Goal: Task Accomplishment & Management: Manage account settings

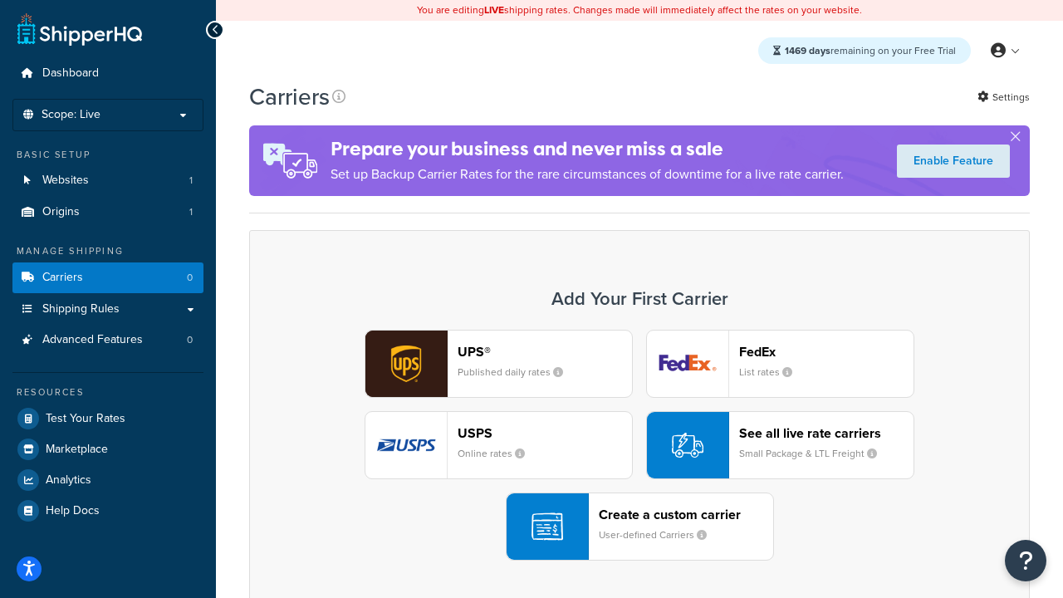
click at [639, 445] on div "UPS® Published daily rates FedEx List rates USPS Online rates See all live rate…" at bounding box center [640, 445] width 746 height 231
click at [826, 351] on header "FedEx" at bounding box center [826, 352] width 174 height 16
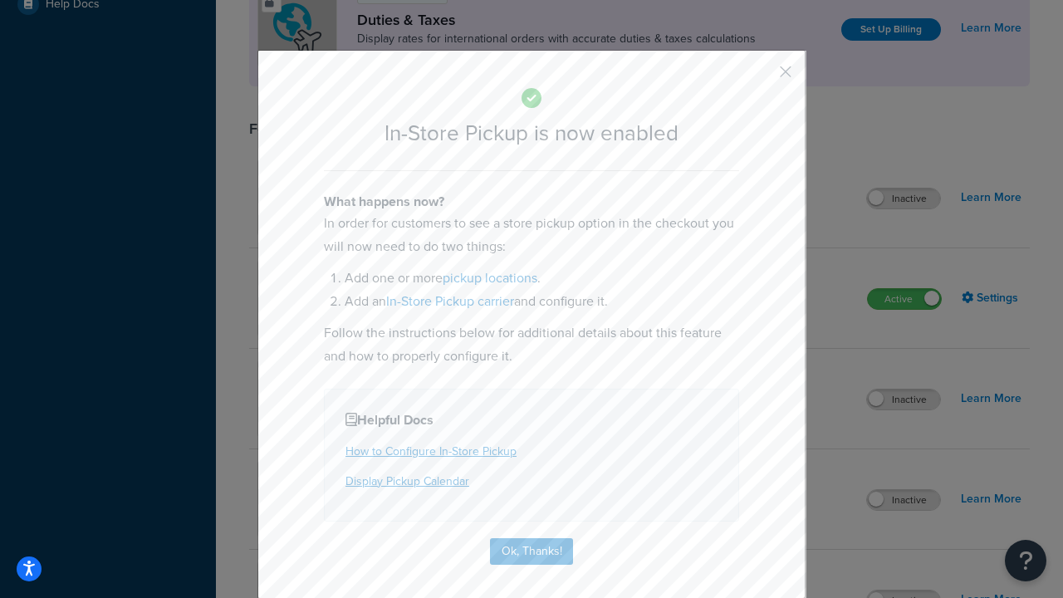
click at [761, 77] on button "button" at bounding box center [761, 78] width 4 height 4
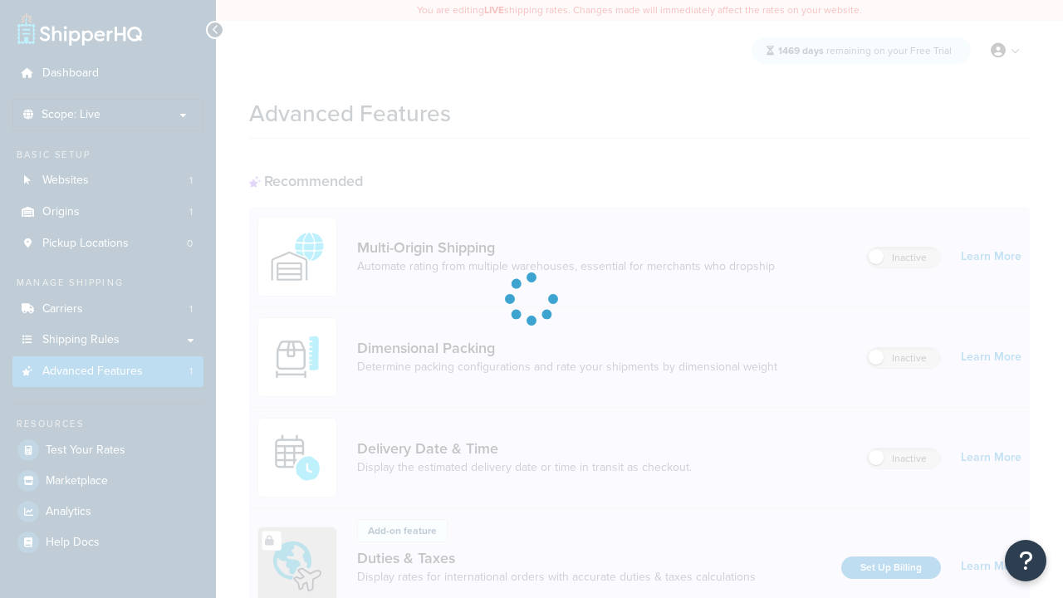
scroll to position [538, 0]
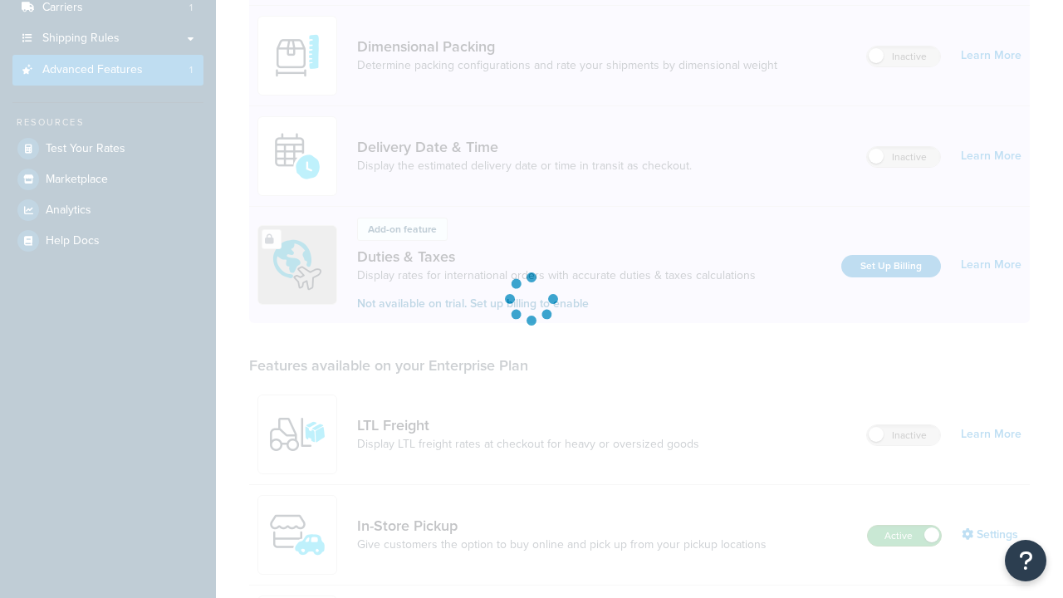
click at [904, 526] on label "Active" at bounding box center [904, 536] width 73 height 20
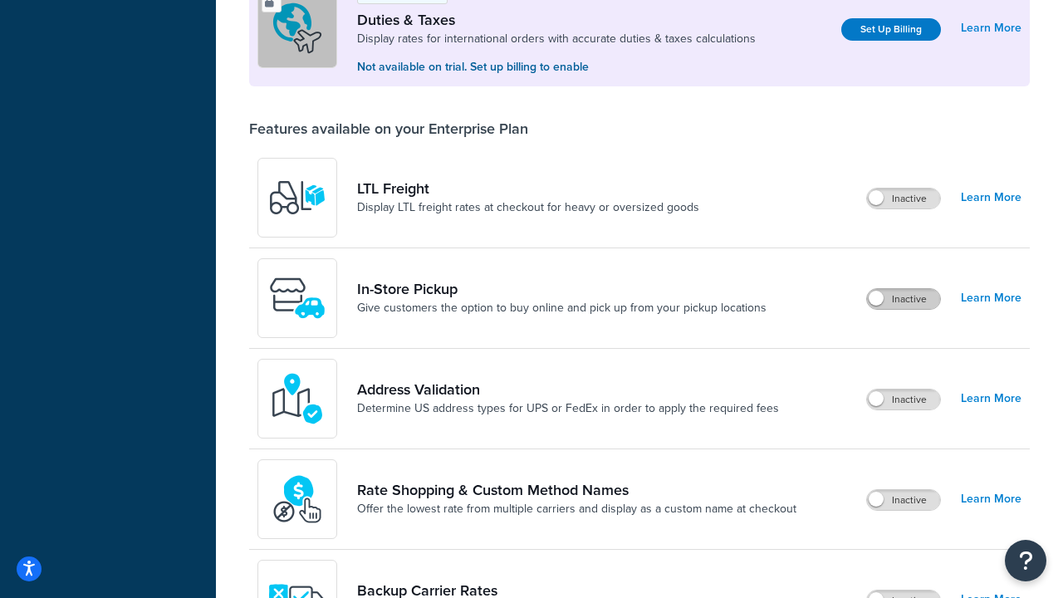
scroll to position [506, 0]
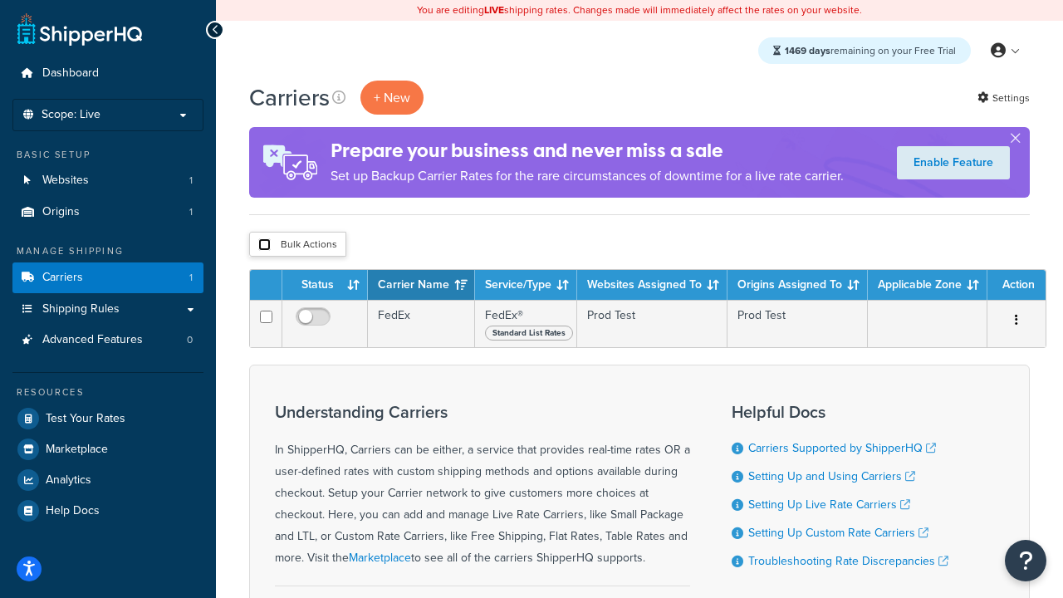
click at [264, 245] on input "checkbox" at bounding box center [264, 244] width 12 height 12
checkbox input "true"
click at [0, 0] on button "Delete" at bounding box center [0, 0] width 0 height 0
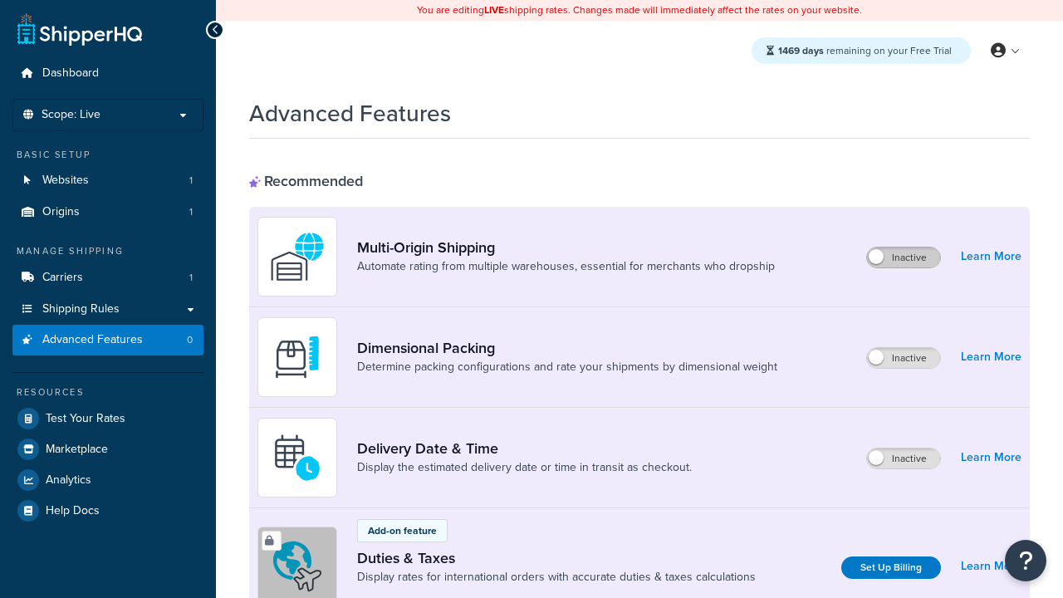
click at [903, 257] on label "Inactive" at bounding box center [903, 257] width 73 height 20
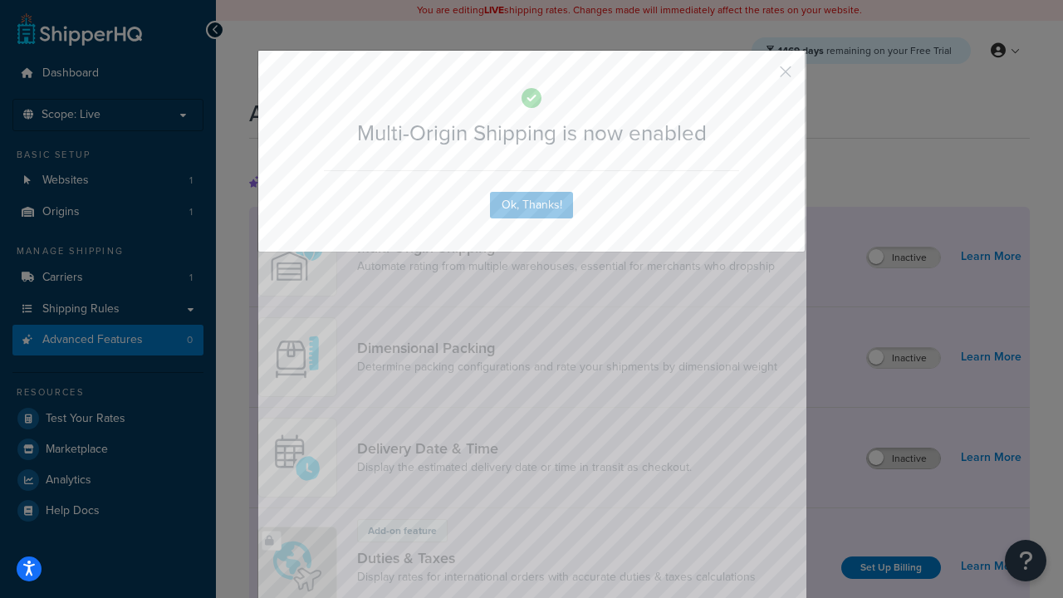
click at [761, 77] on button "button" at bounding box center [761, 78] width 4 height 4
click at [903, 458] on label "Inactive" at bounding box center [903, 458] width 73 height 20
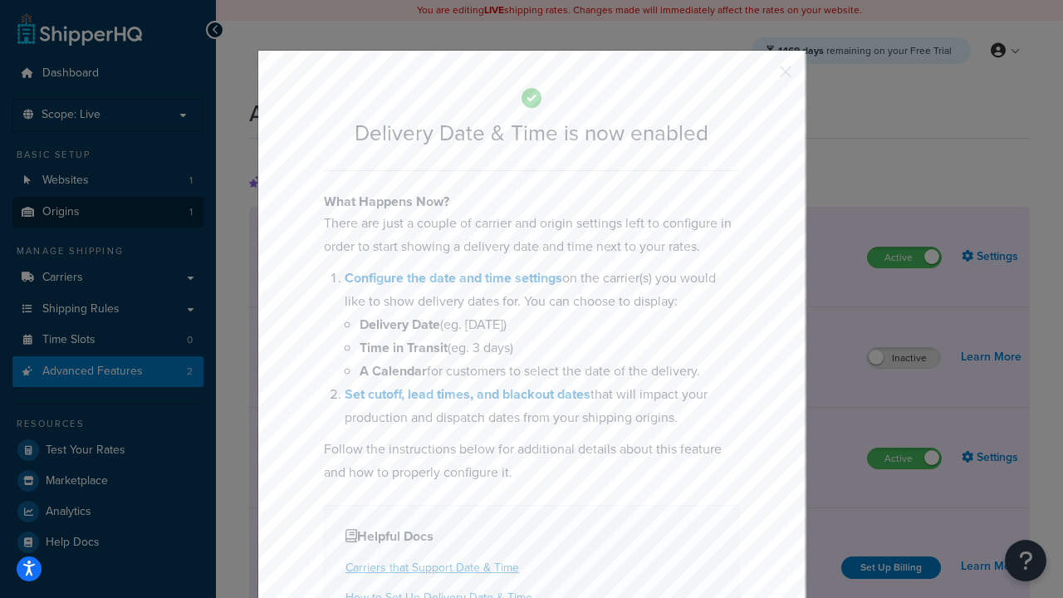
click at [761, 77] on button "button" at bounding box center [761, 78] width 4 height 4
click at [108, 212] on link "Origins 1" at bounding box center [107, 212] width 191 height 31
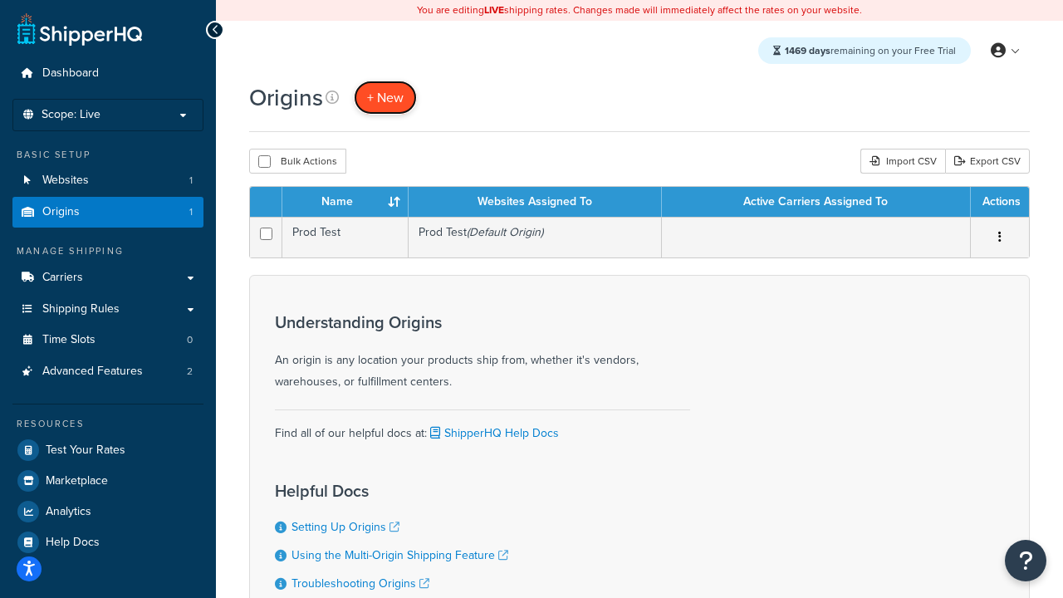
click at [385, 97] on span "+ New" at bounding box center [385, 97] width 37 height 19
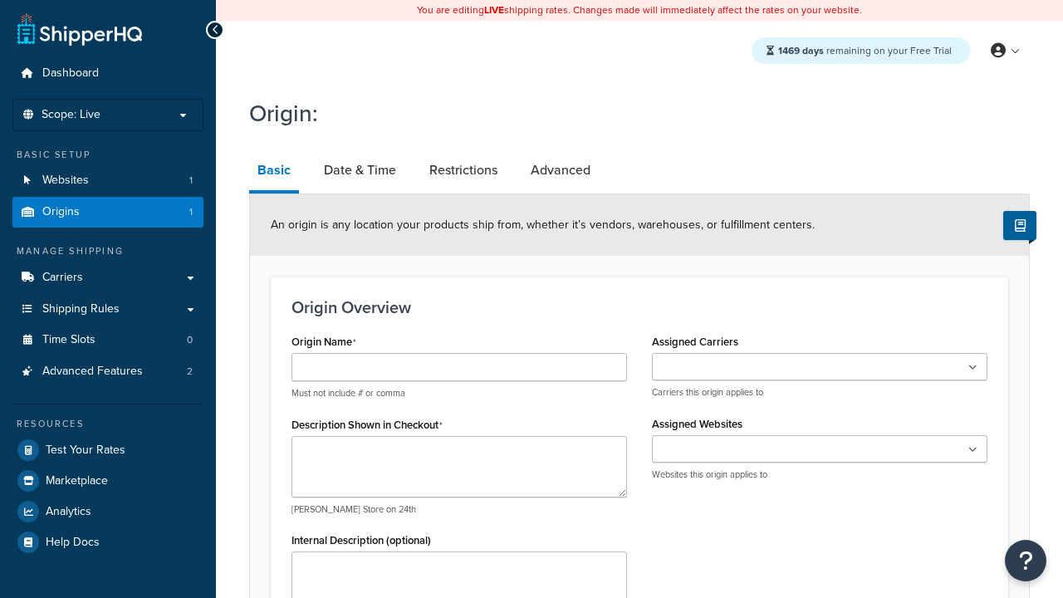
click at [274, 173] on link "Basic" at bounding box center [274, 171] width 50 height 43
click at [360, 170] on link "Date & Time" at bounding box center [360, 170] width 89 height 40
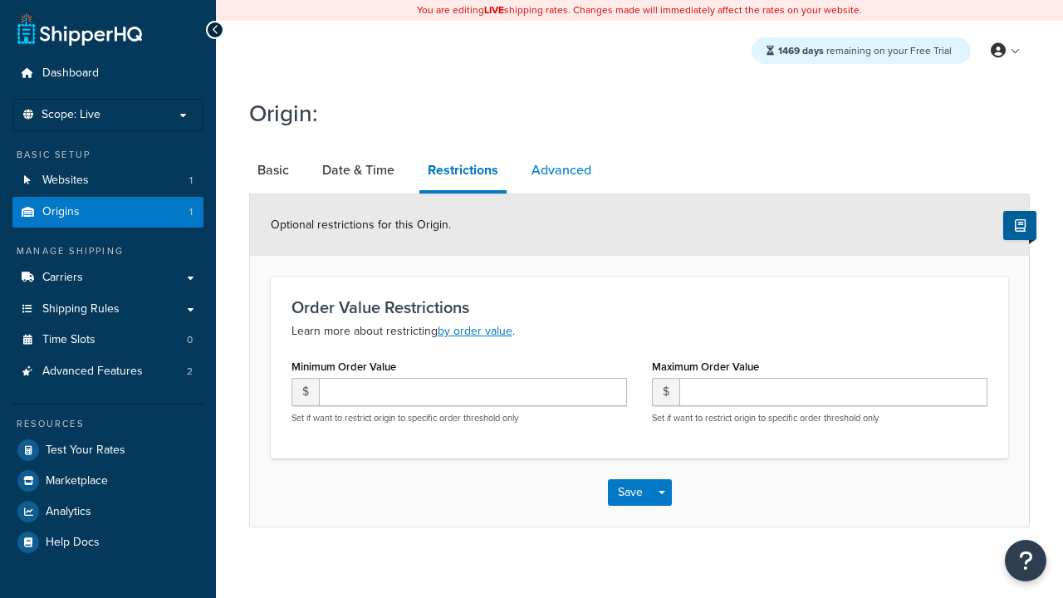
click at [561, 170] on link "Advanced" at bounding box center [561, 170] width 76 height 40
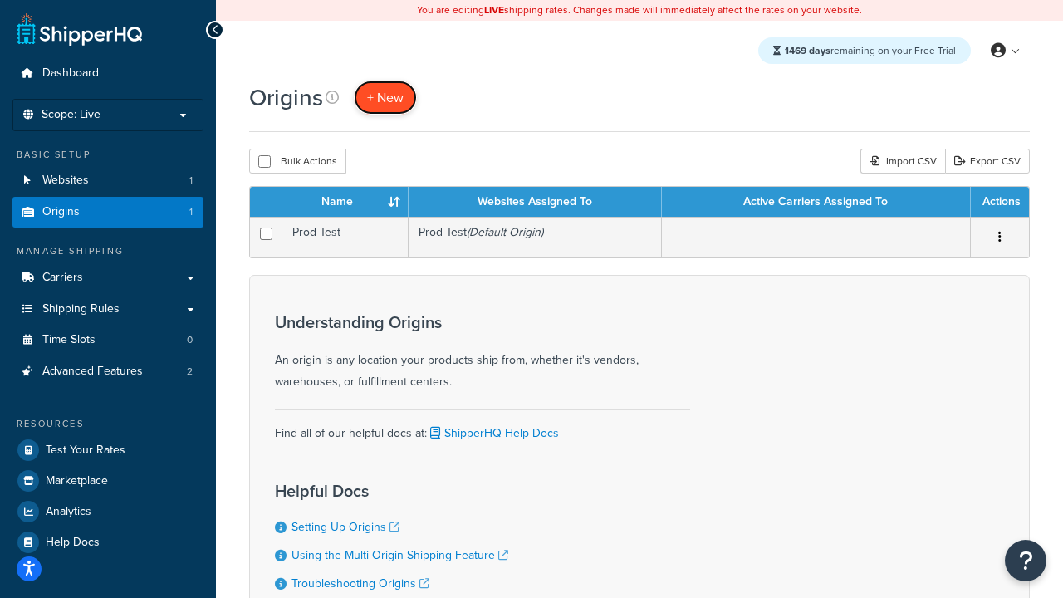
click at [385, 97] on span "+ New" at bounding box center [385, 97] width 37 height 19
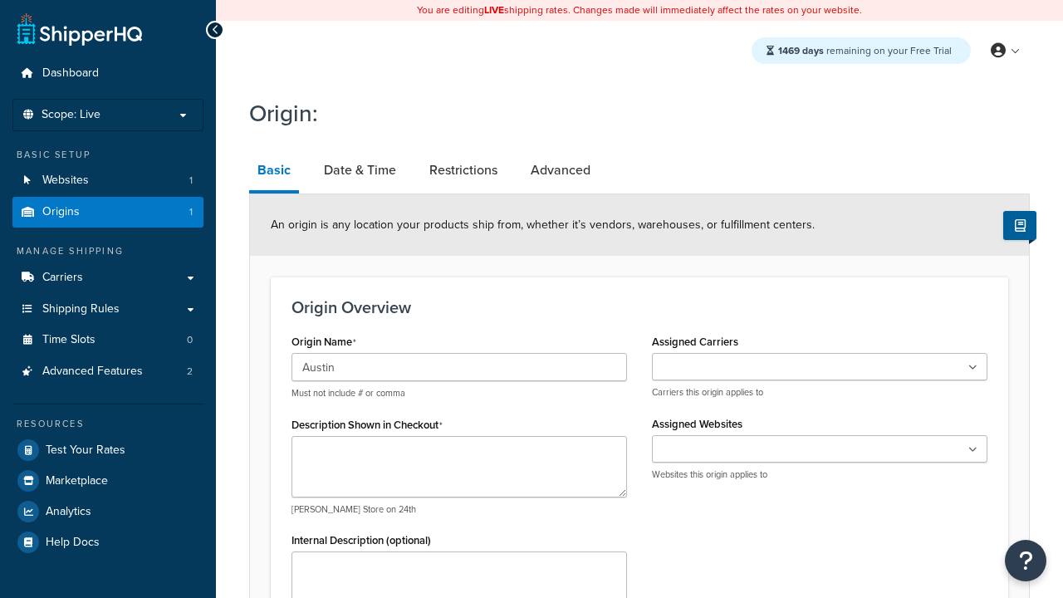
type input "Austin"
type textarea "Austin"
type input "Test Street"
type input "Austin"
select select "43"
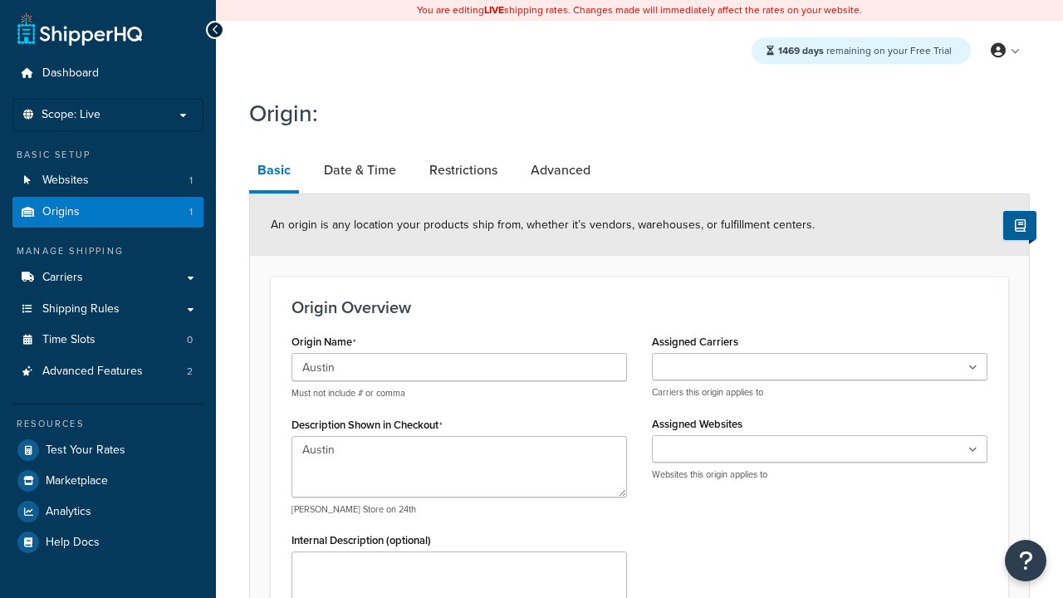
type input "Austin"
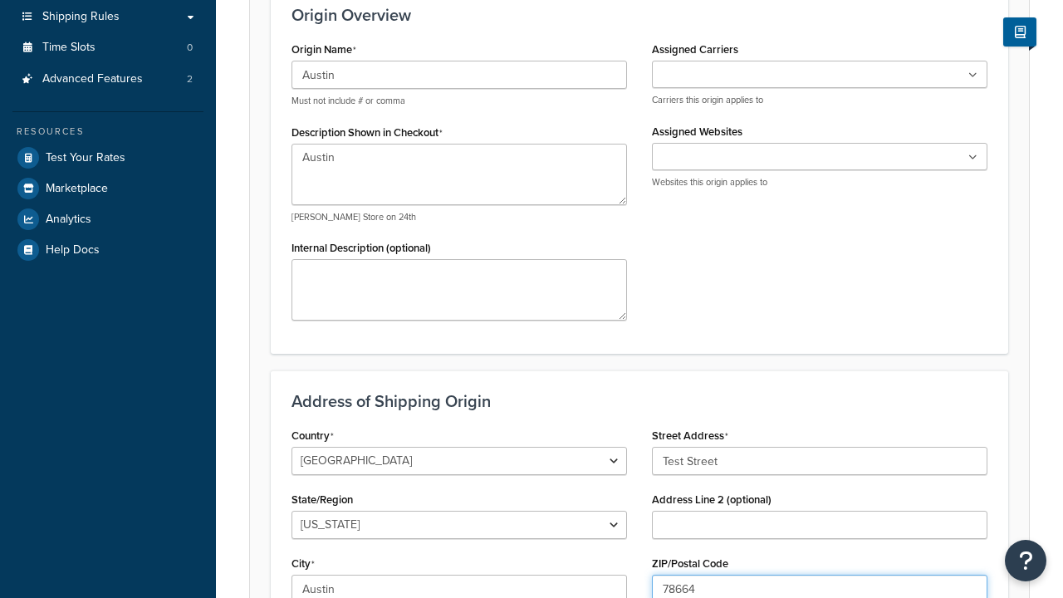
type input "78664"
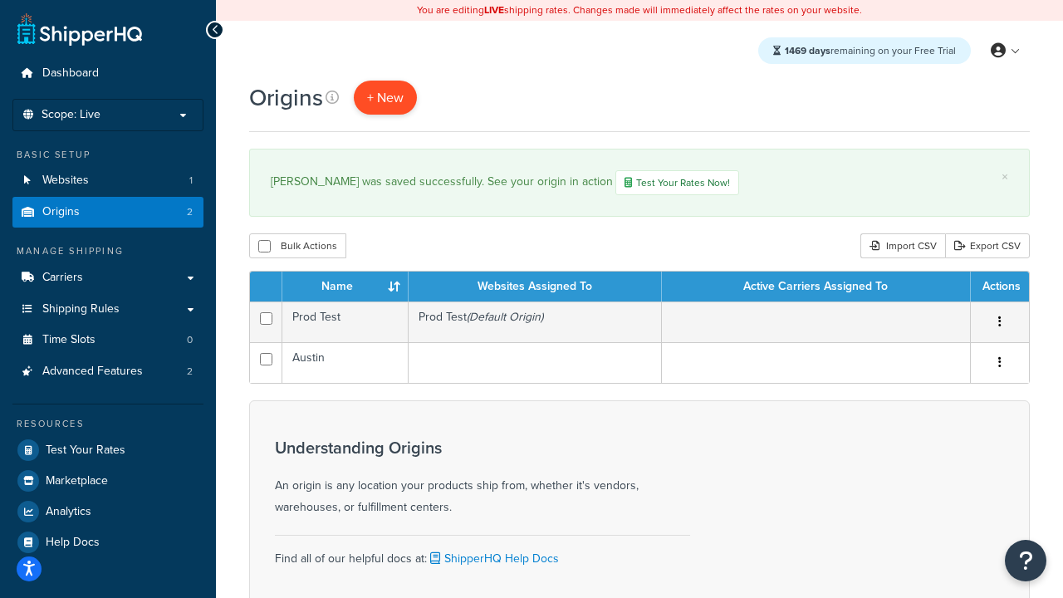
click at [385, 97] on span "+ New" at bounding box center [385, 97] width 37 height 19
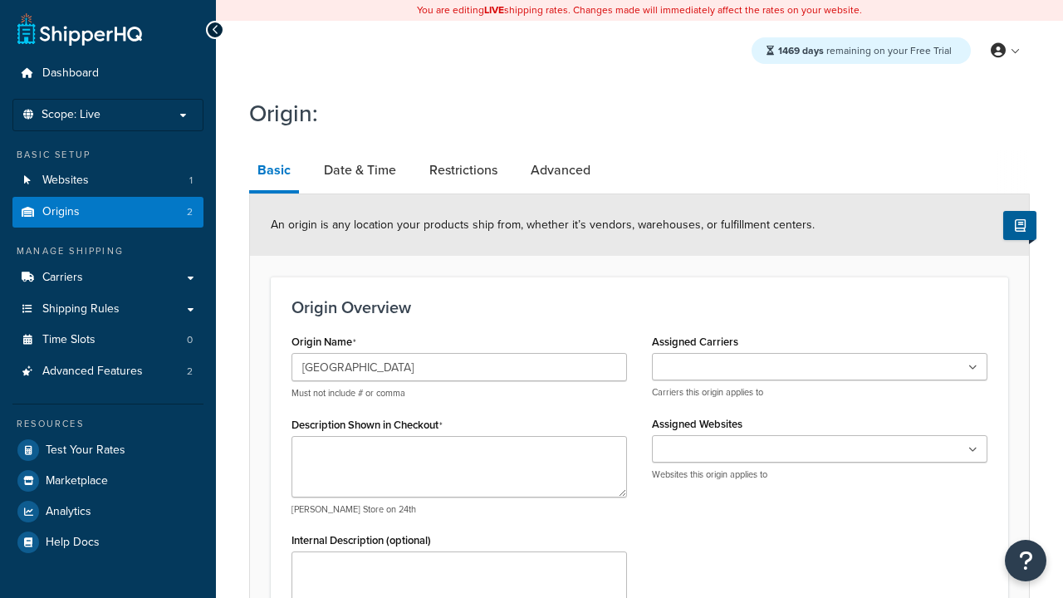
type input "[GEOGRAPHIC_DATA]"
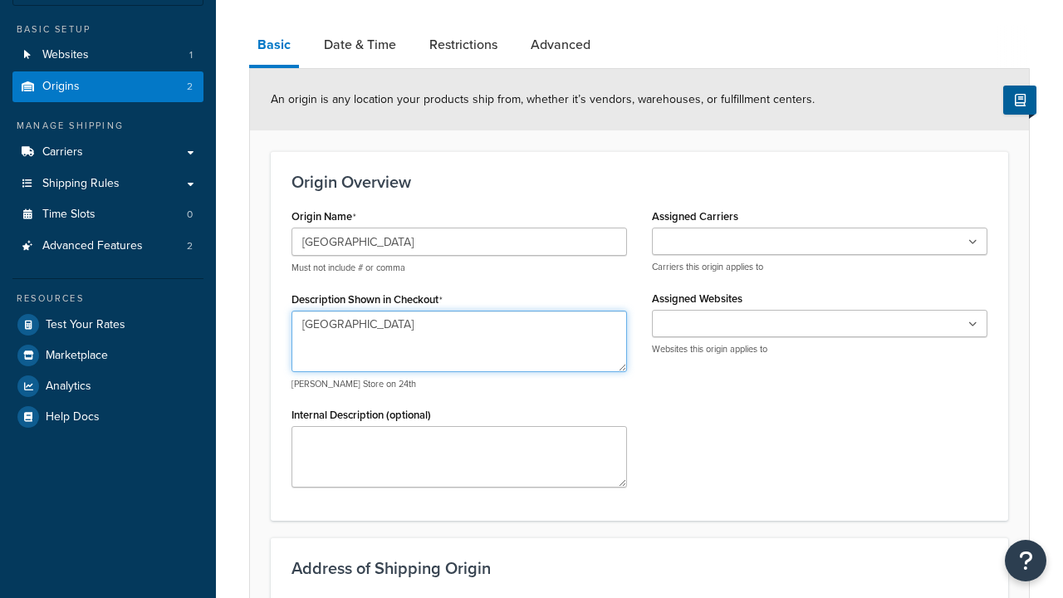
type textarea "[GEOGRAPHIC_DATA]"
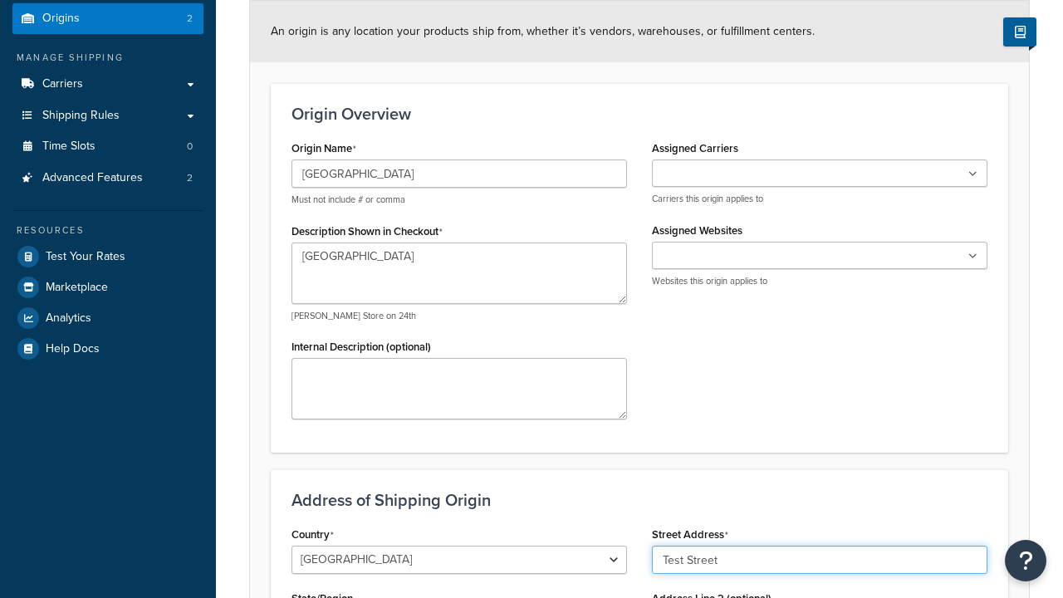
type input "Test Street"
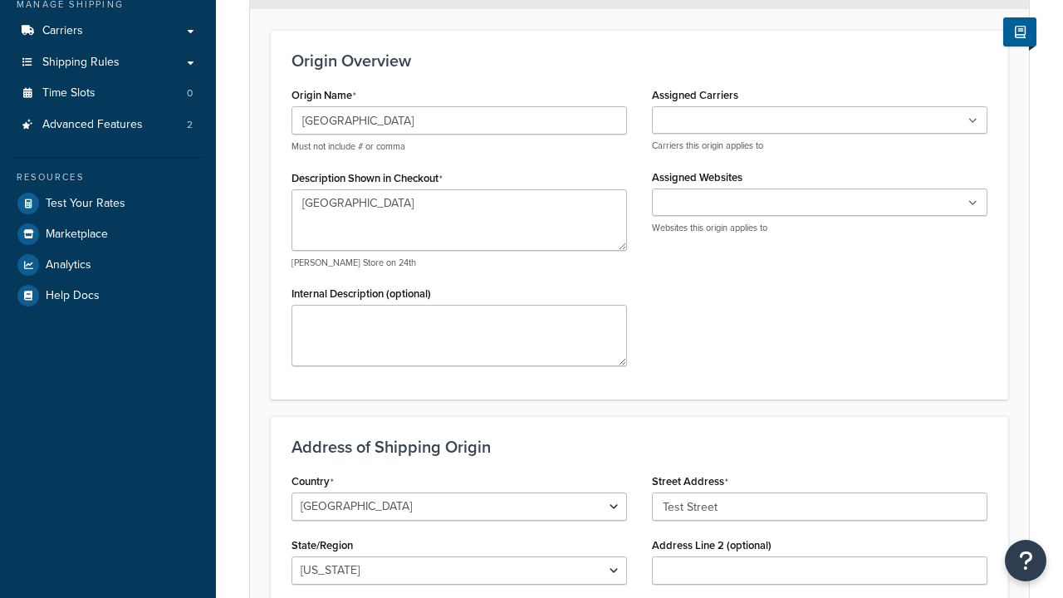
type input "Austin"
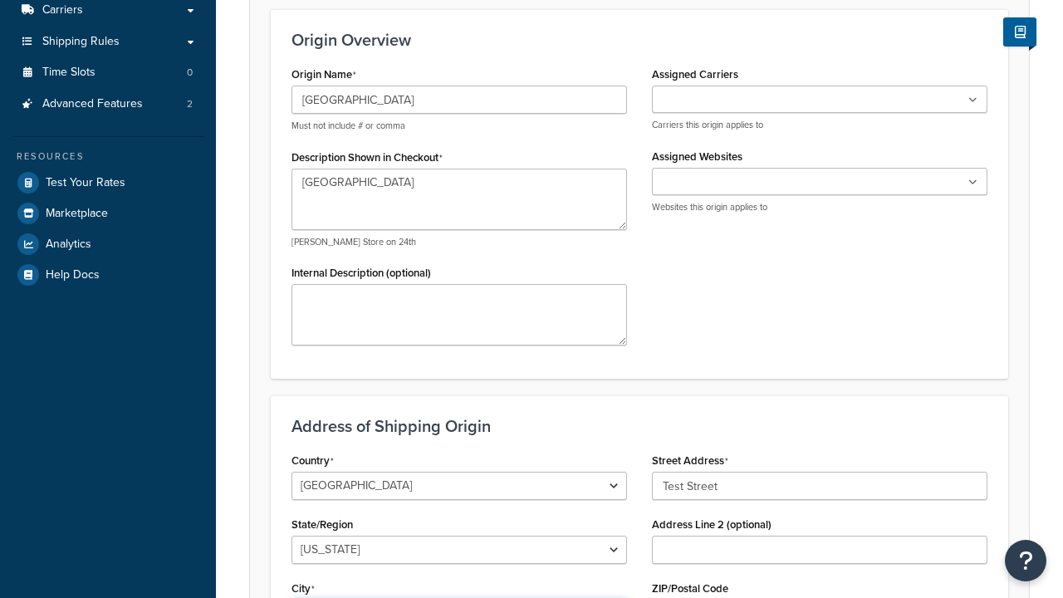
select select "43"
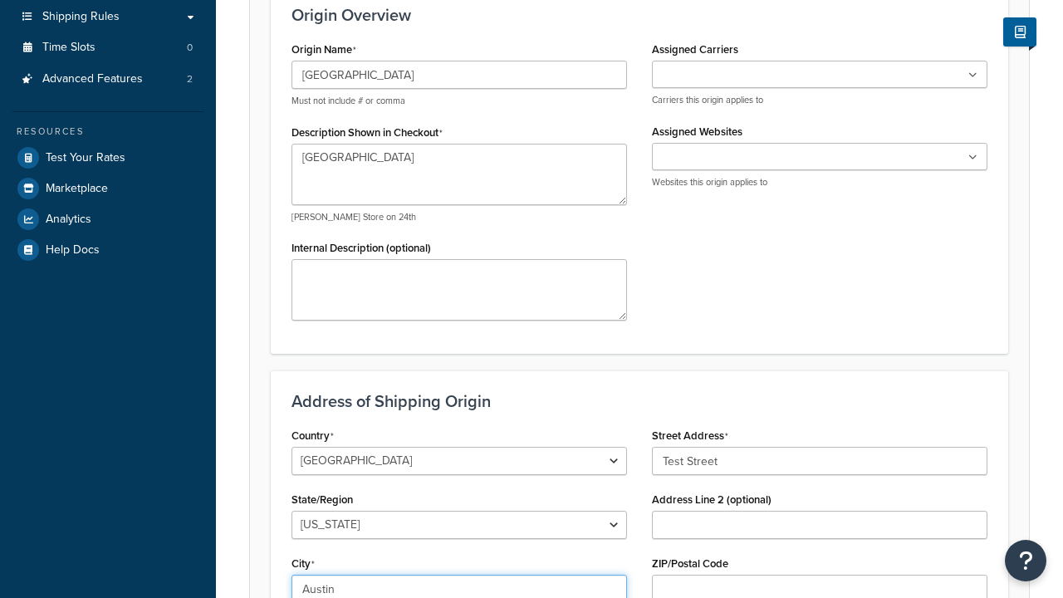
type input "Austin"
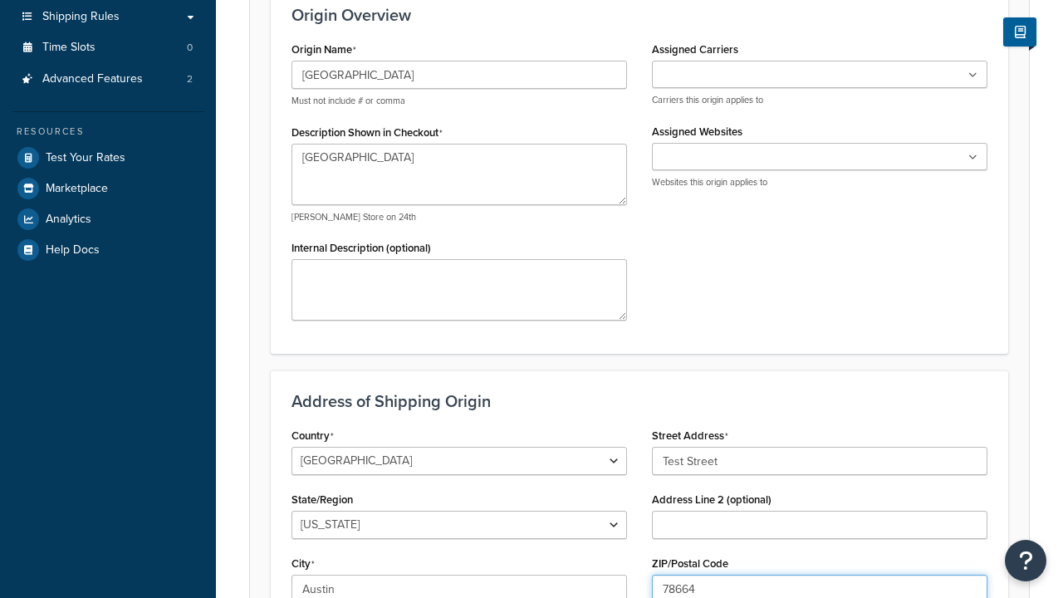
type input "78664"
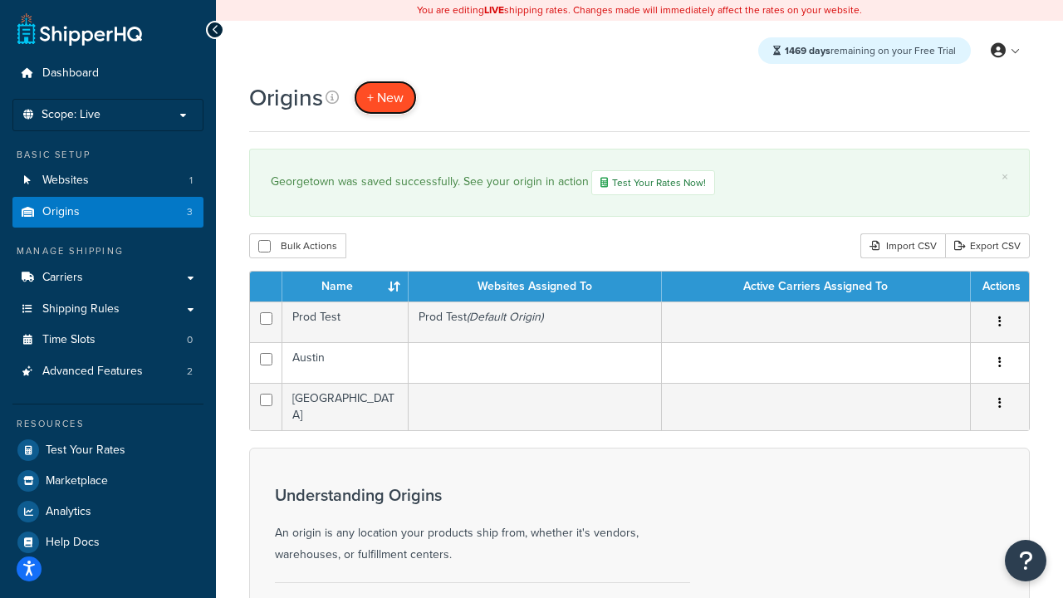
click at [385, 97] on span "+ New" at bounding box center [385, 97] width 37 height 19
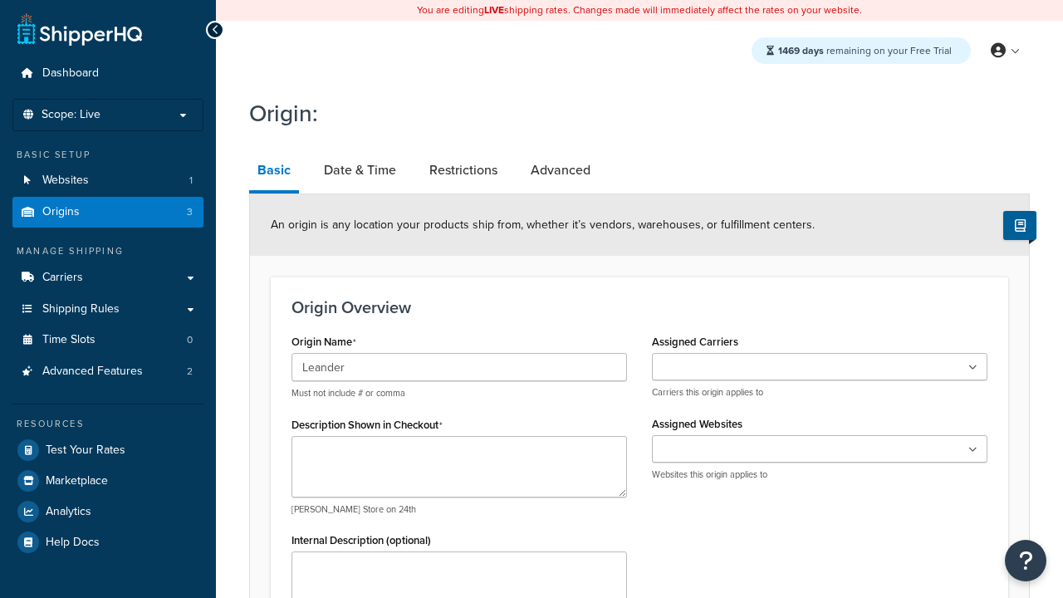
type input "Leander"
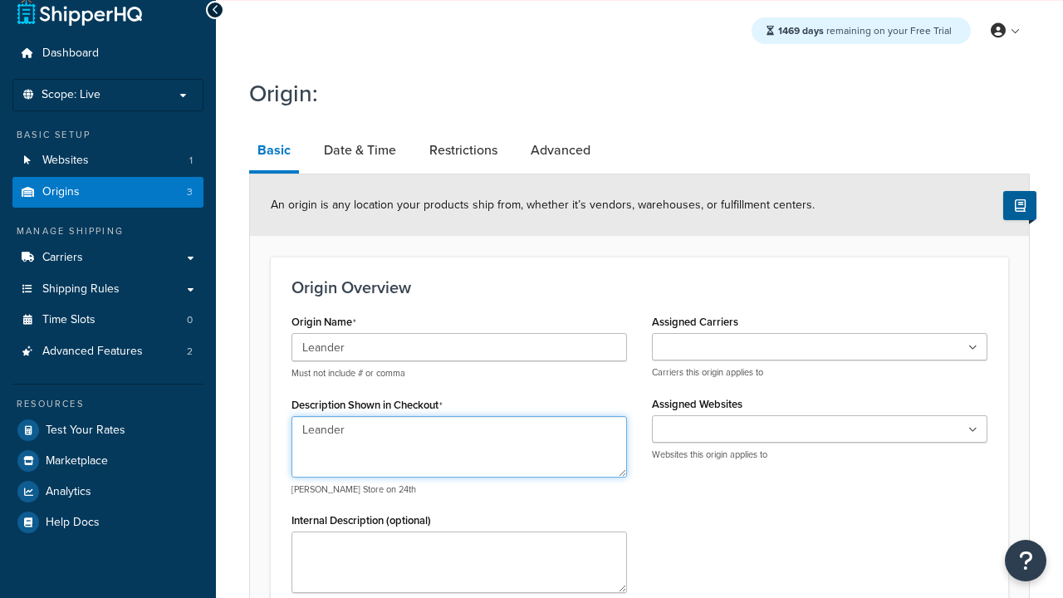
type textarea "Leander"
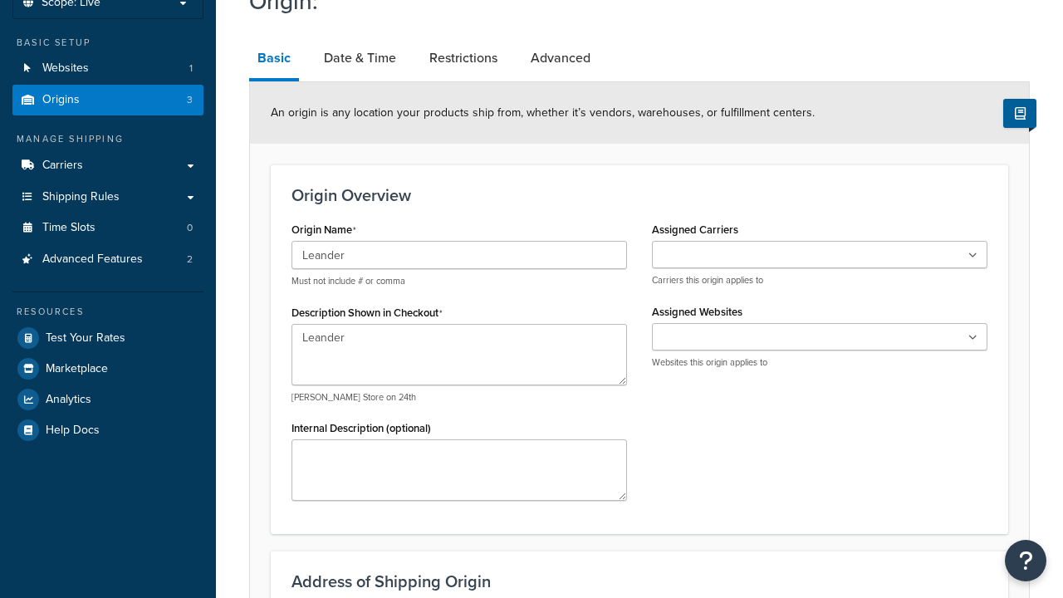
type input "Test Street"
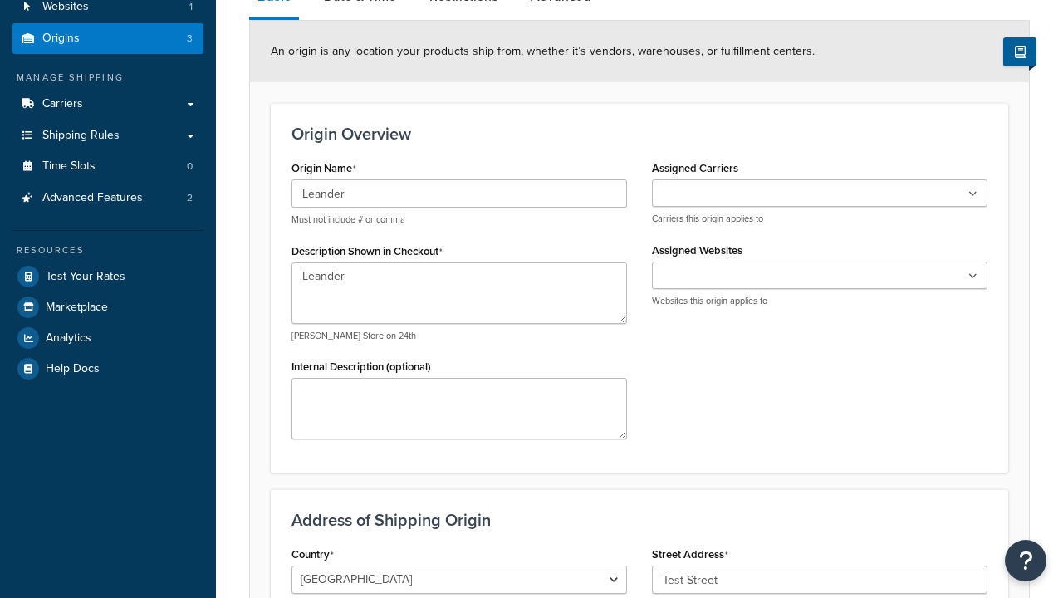
type input "Austin"
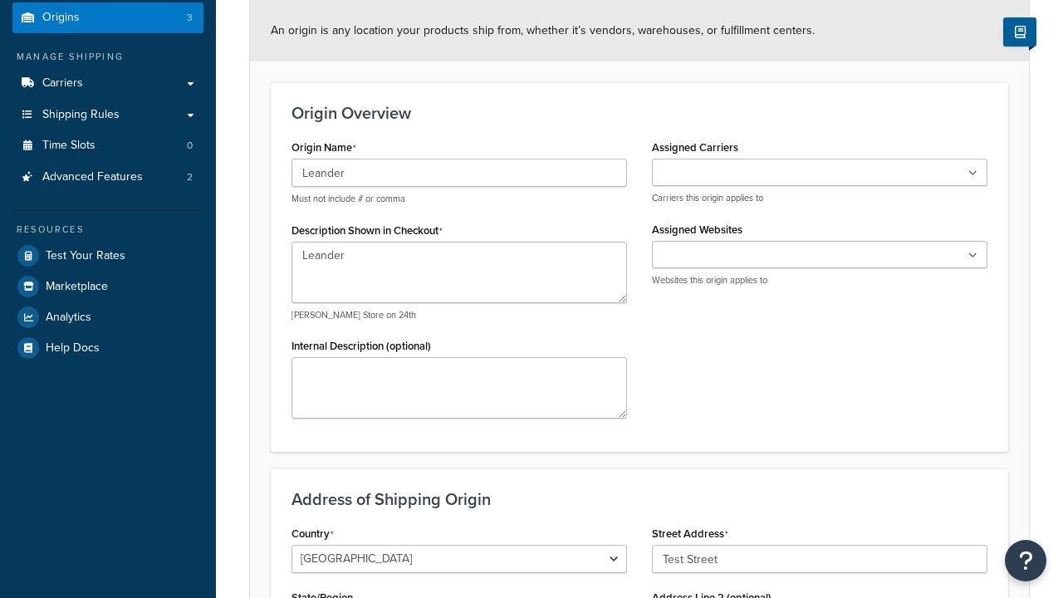
select select "43"
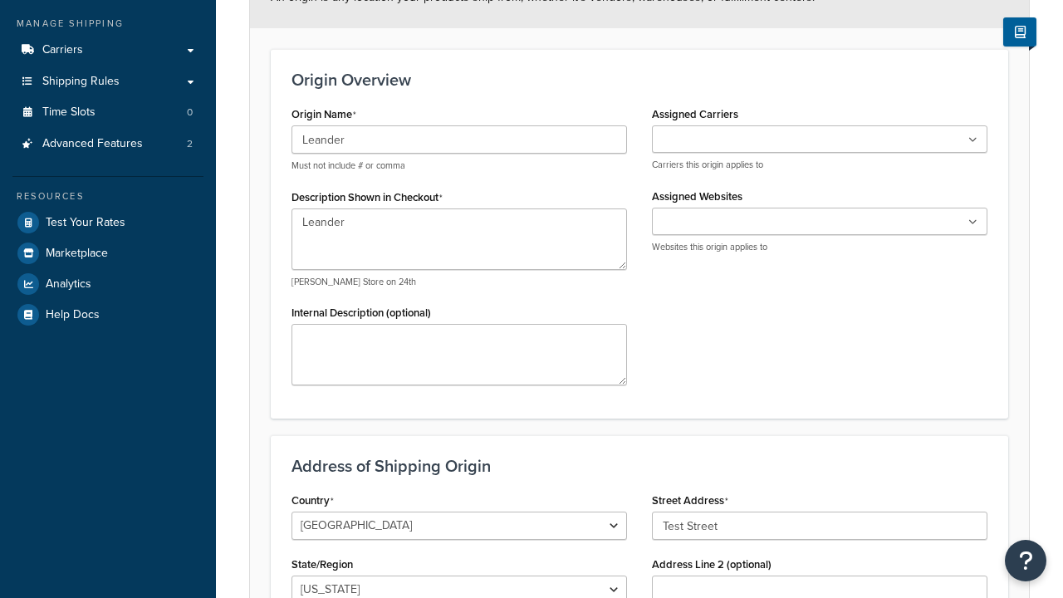
type input "Austin"
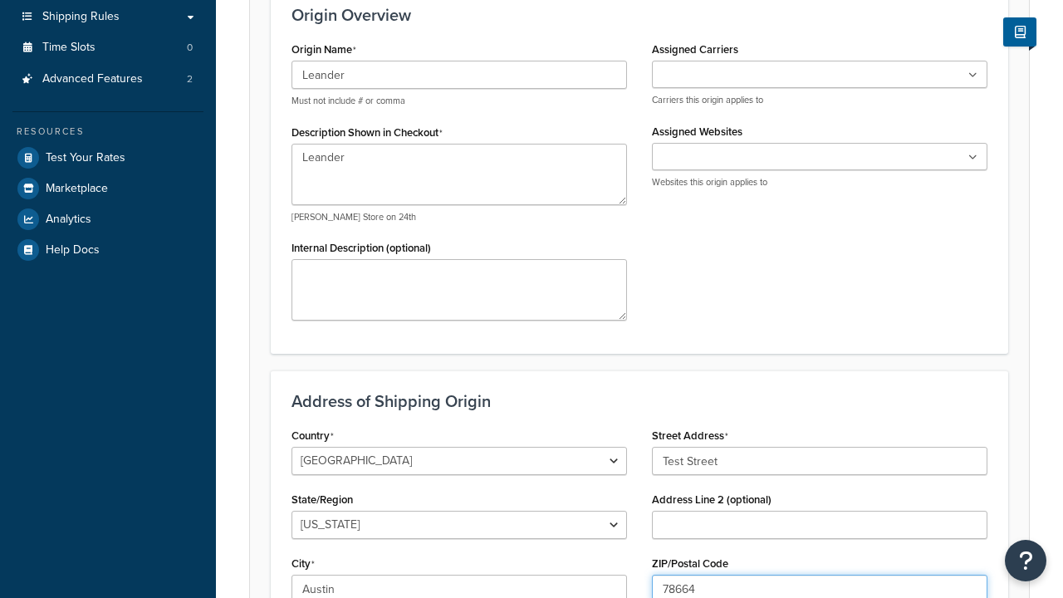
type input "78664"
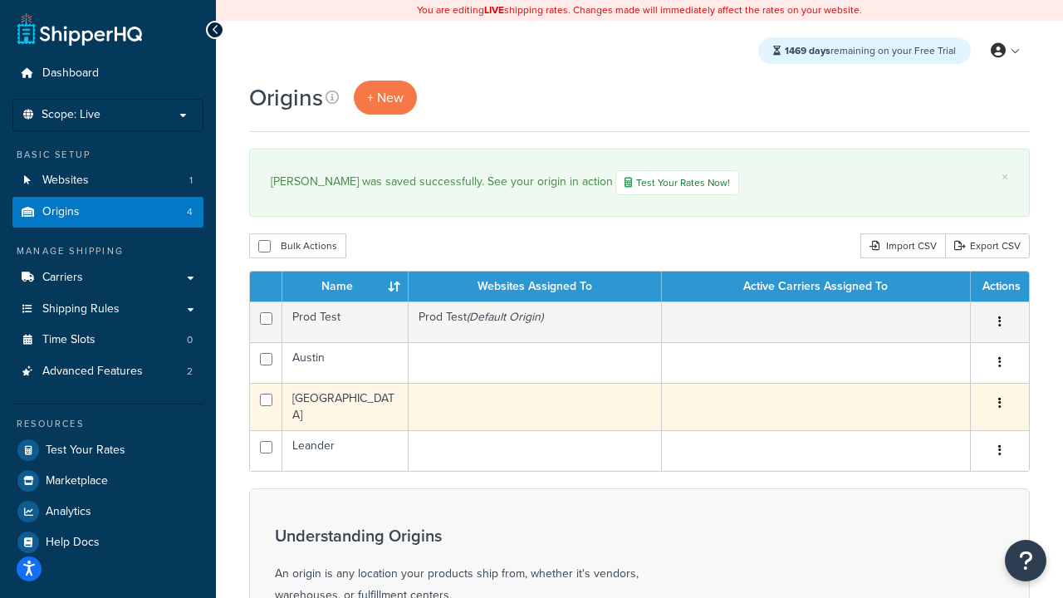
click at [999, 405] on icon "button" at bounding box center [999, 403] width 3 height 12
click at [0, 0] on link "Edit" at bounding box center [0, 0] width 0 height 0
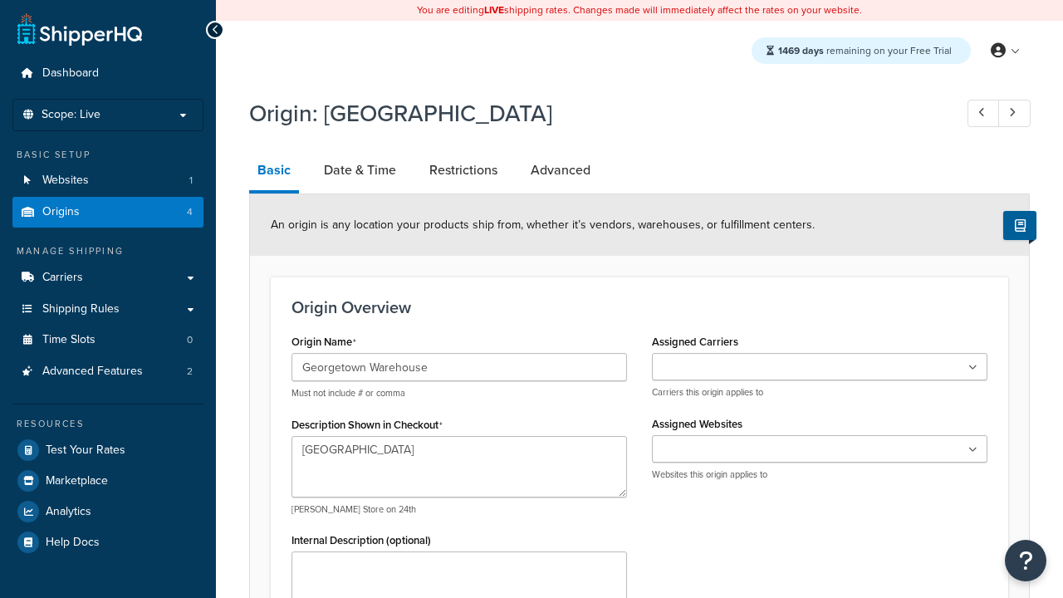
select select "43"
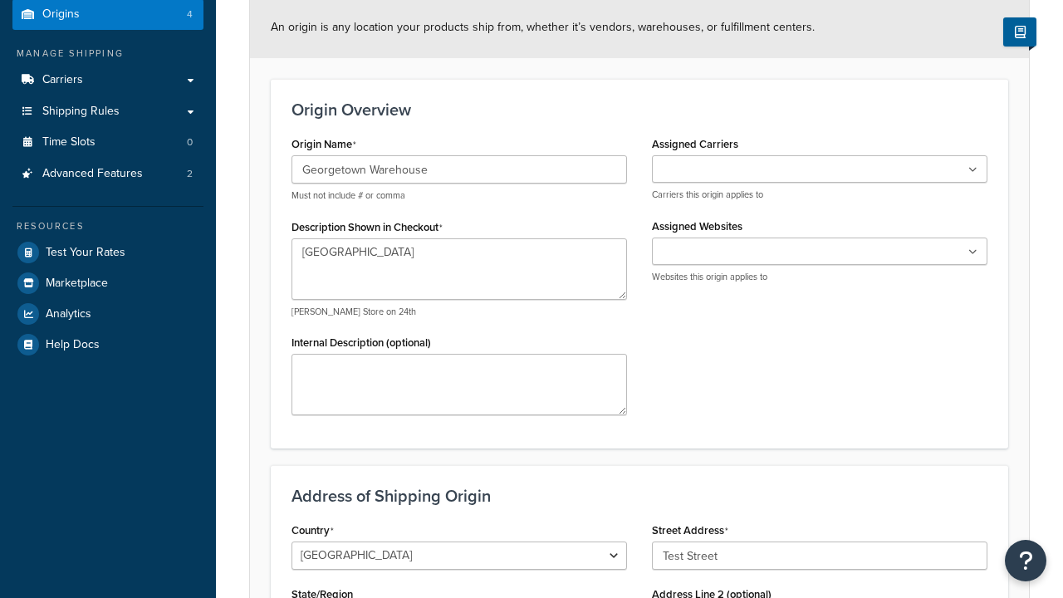
type input "Georgetown Warehouse"
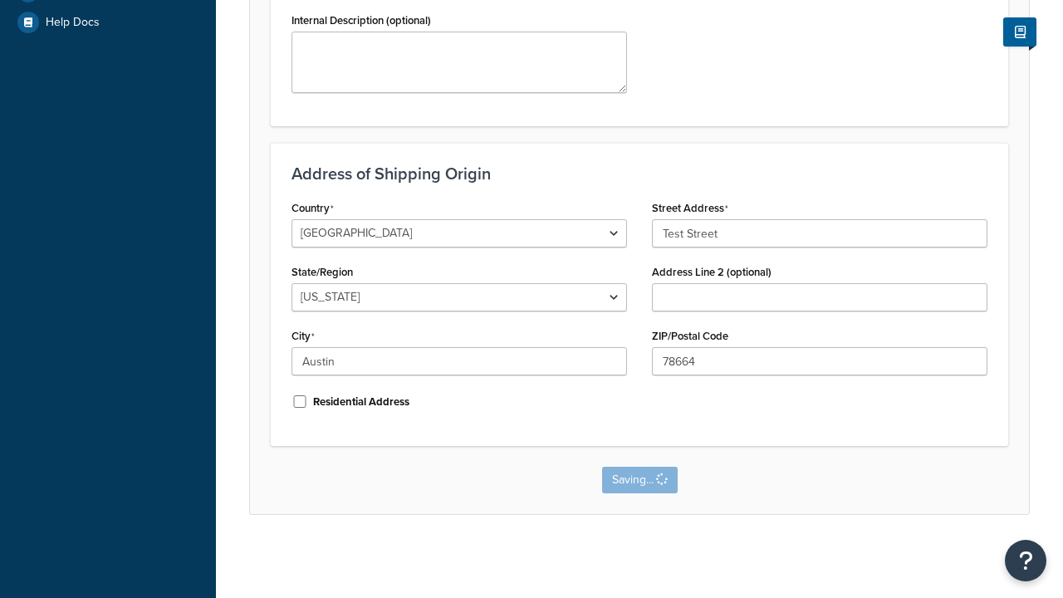
scroll to position [0, 0]
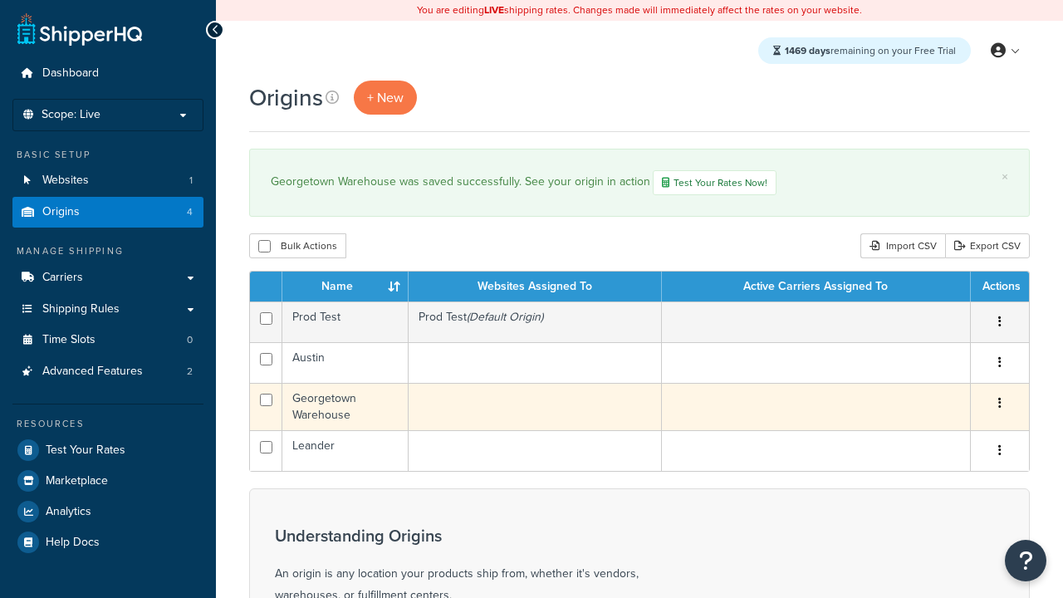
click at [999, 405] on icon "button" at bounding box center [999, 403] width 3 height 12
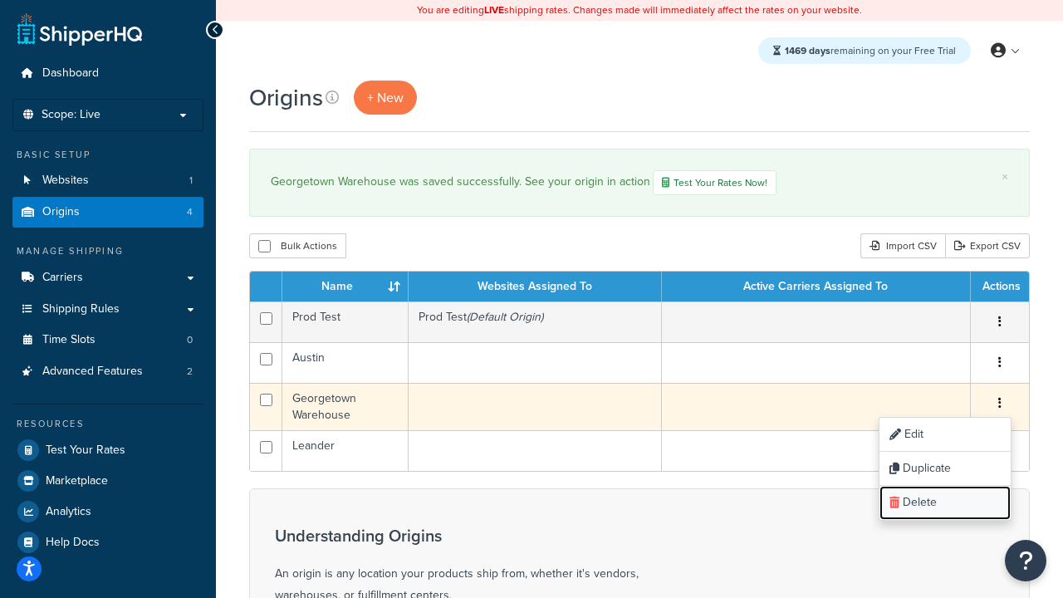
click at [944, 504] on link "Delete" at bounding box center [944, 503] width 131 height 34
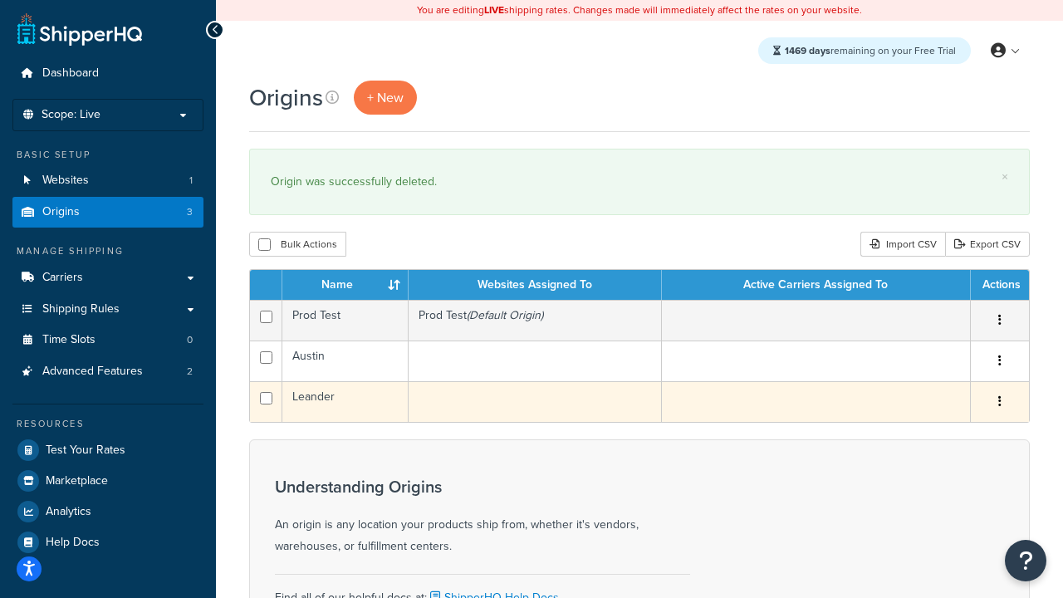
click at [999, 403] on icon "button" at bounding box center [999, 401] width 3 height 12
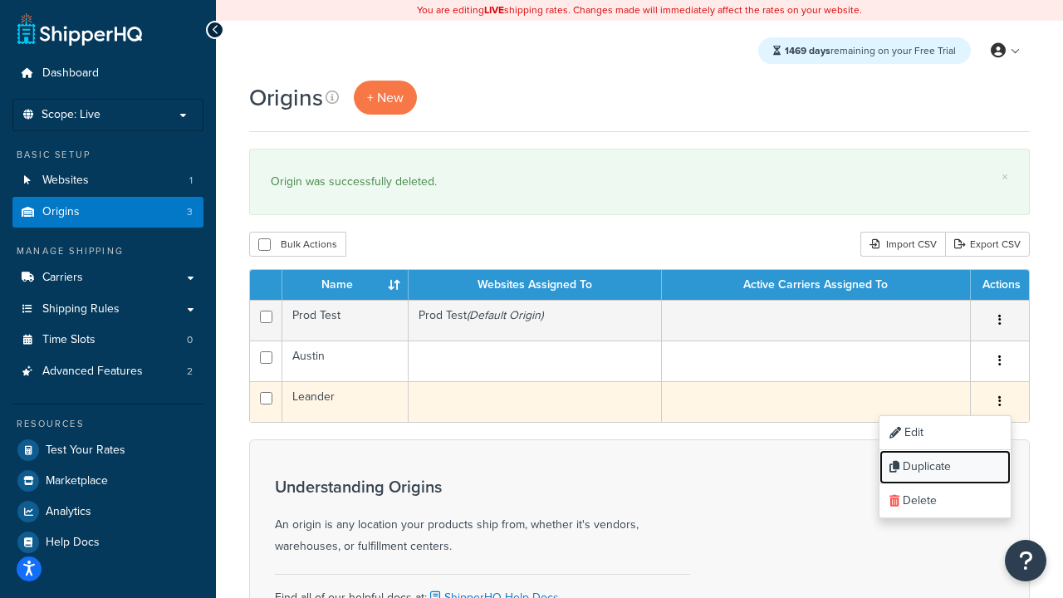
click at [944, 467] on link "Duplicate" at bounding box center [944, 467] width 131 height 34
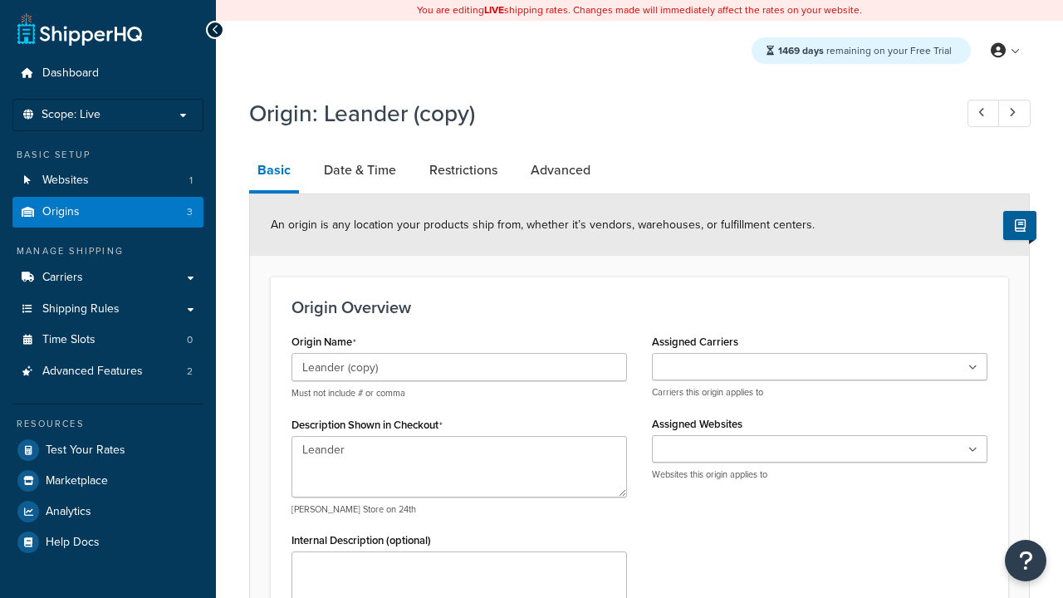
select select "43"
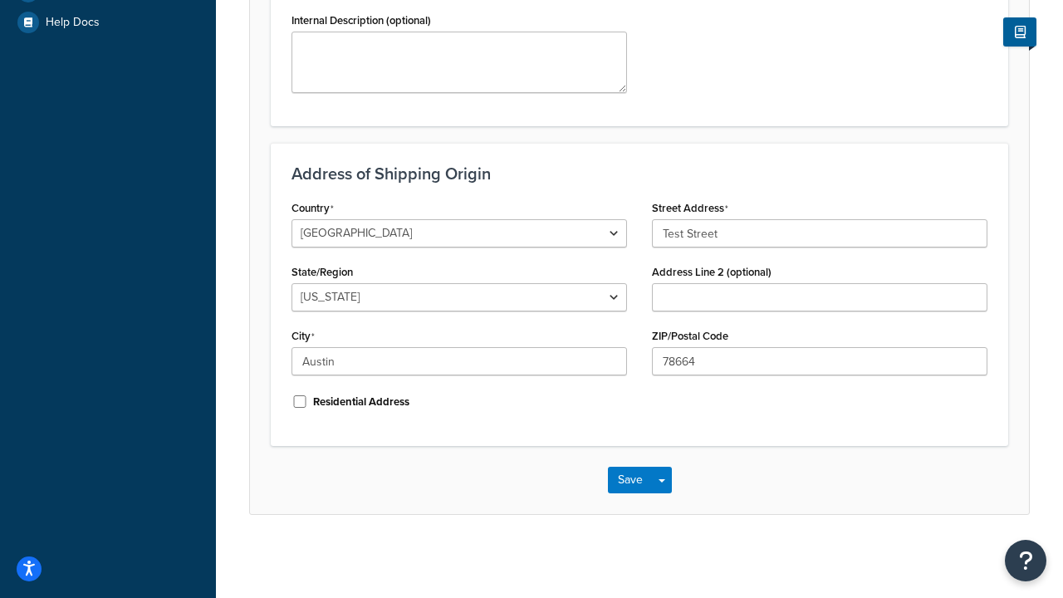
scroll to position [0, 0]
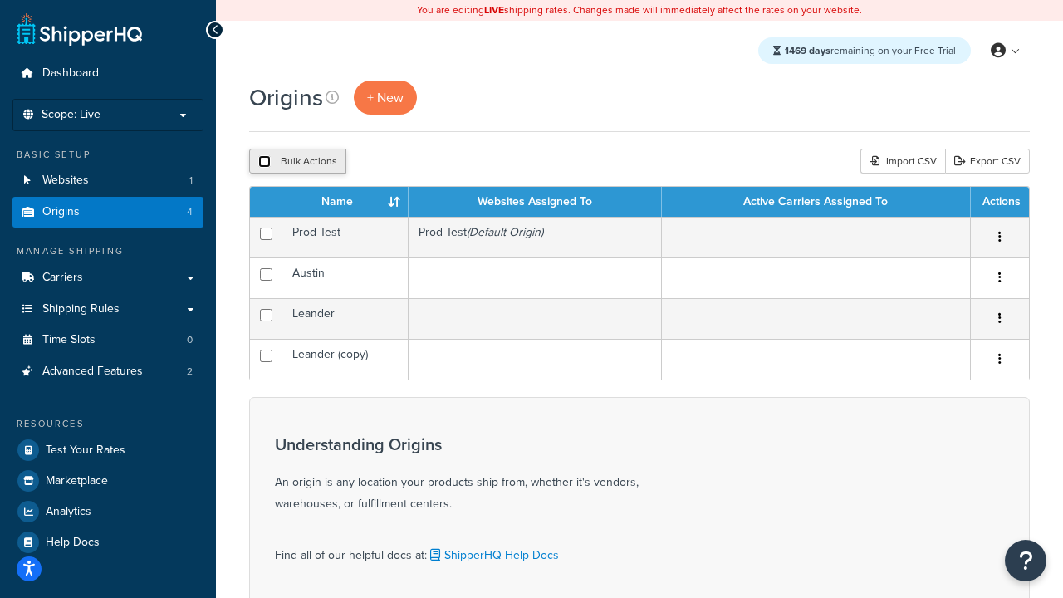
click at [264, 162] on input "checkbox" at bounding box center [264, 161] width 12 height 12
checkbox input "true"
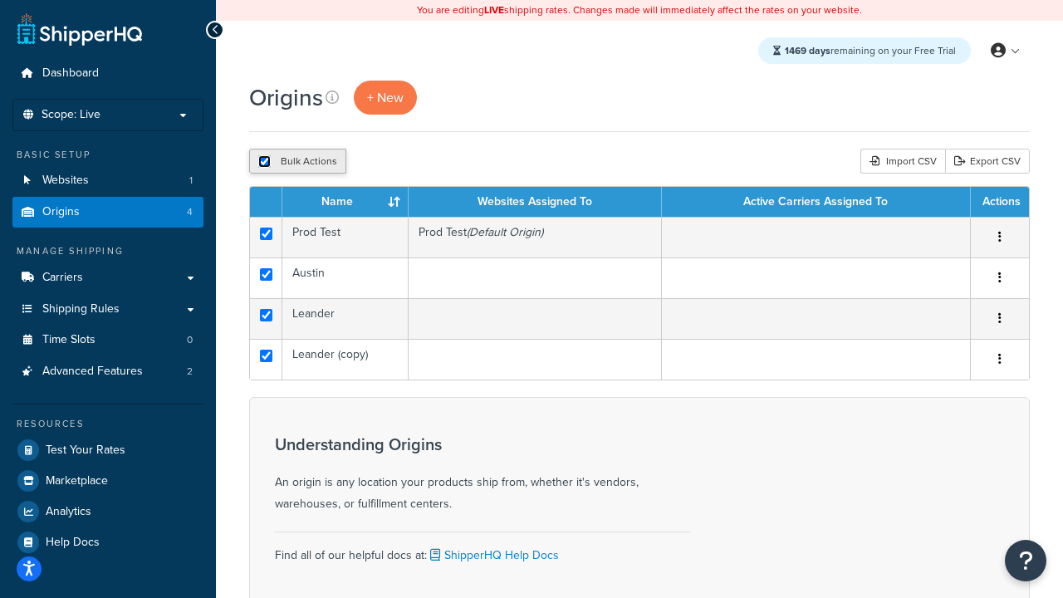
checkbox input "true"
click at [447, 162] on button "Delete" at bounding box center [442, 161] width 57 height 25
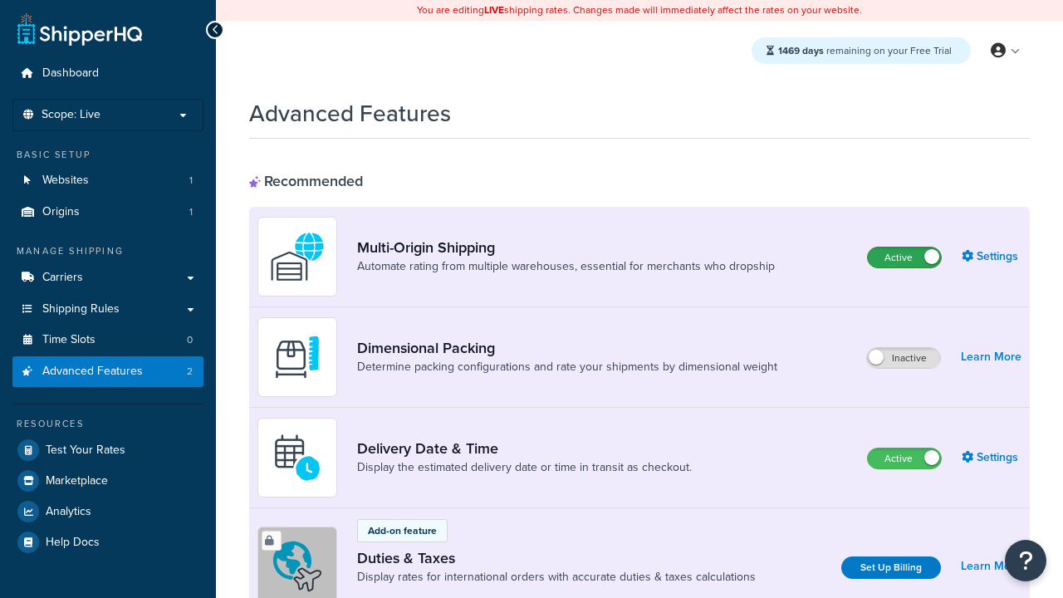
click at [904, 257] on label "Active" at bounding box center [904, 257] width 73 height 20
click at [904, 458] on label "Active" at bounding box center [904, 458] width 73 height 20
